Goal: Find specific page/section: Find specific page/section

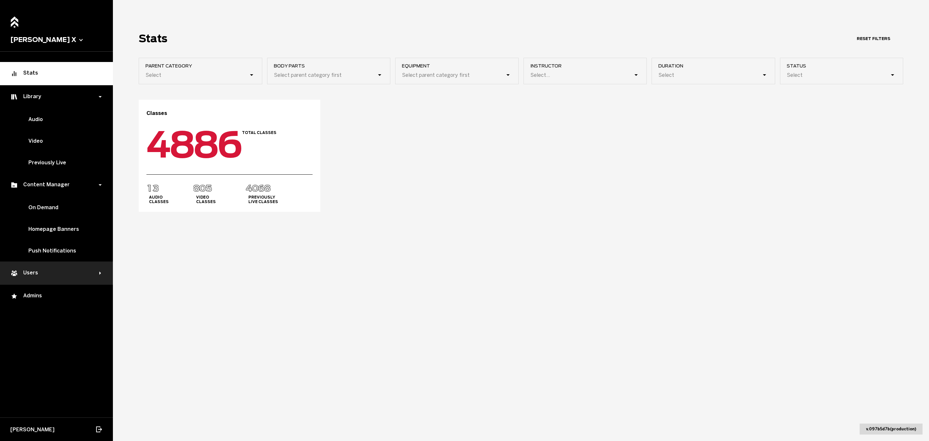
click at [36, 273] on div "Users" at bounding box center [54, 273] width 89 height 8
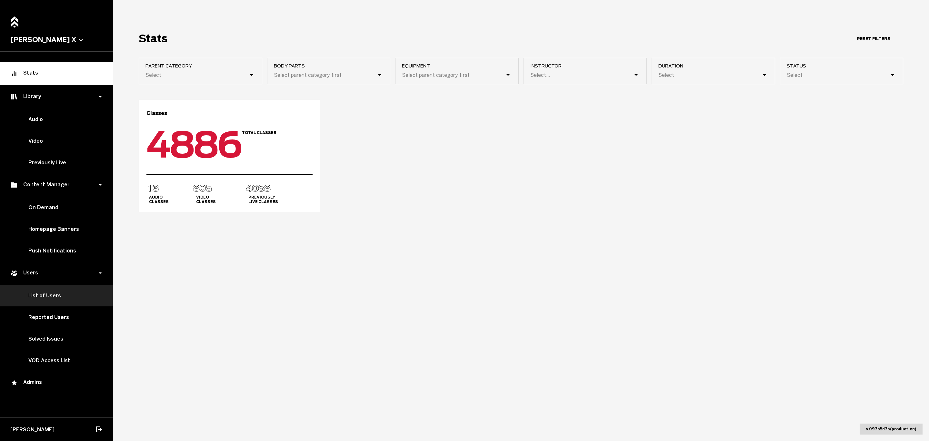
click at [51, 299] on link "List of Users" at bounding box center [56, 296] width 113 height 22
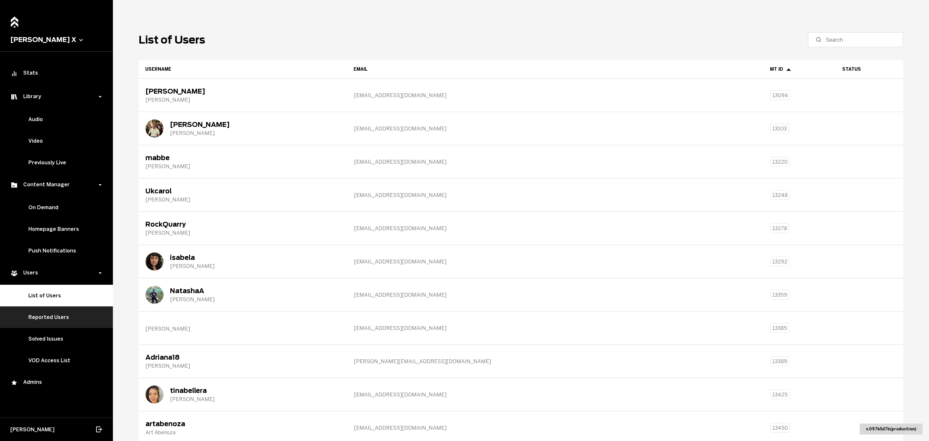
click at [72, 318] on link "Reported Users" at bounding box center [56, 317] width 113 height 22
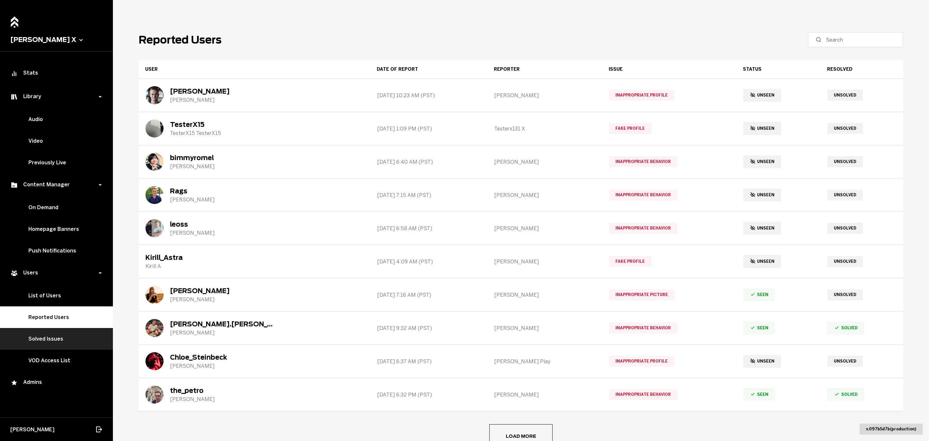
click at [68, 348] on link "Solved Issues" at bounding box center [56, 339] width 113 height 22
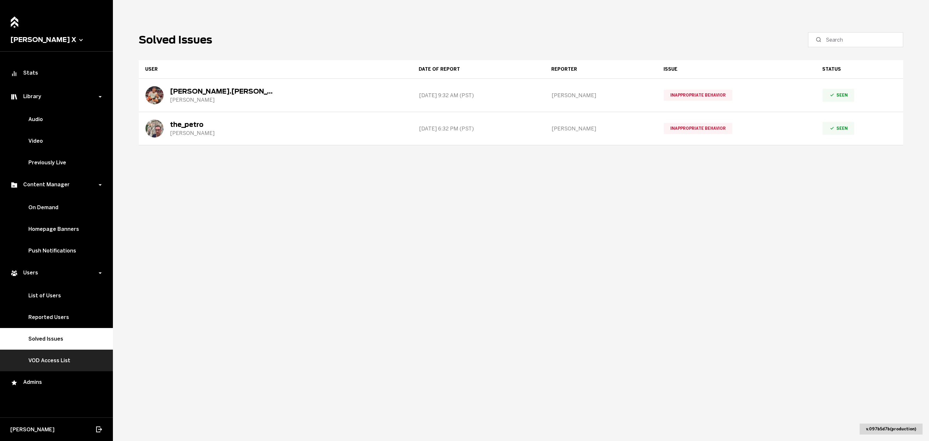
click at [68, 362] on link "VOD Access List" at bounding box center [56, 360] width 113 height 22
